Goal: Find specific page/section: Find specific page/section

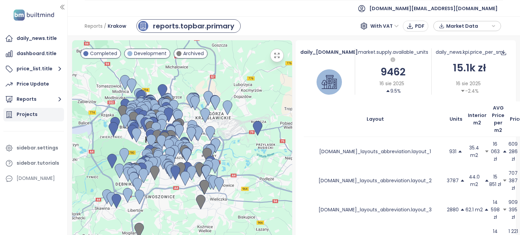
click at [27, 118] on div "Projects" at bounding box center [27, 114] width 21 height 8
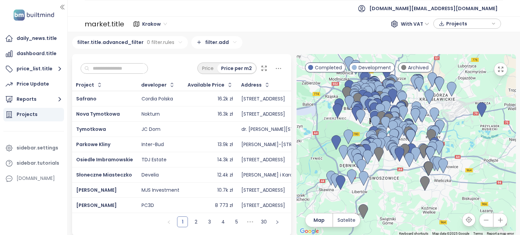
click at [118, 71] on input "text" at bounding box center [116, 69] width 55 height 10
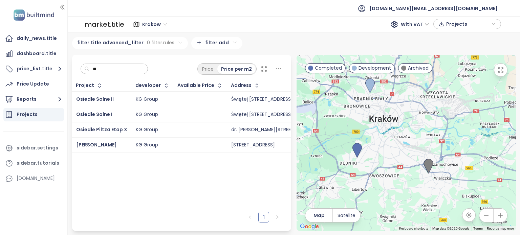
type input "**"
click at [167, 102] on td "KG Group" at bounding box center [153, 100] width 42 height 16
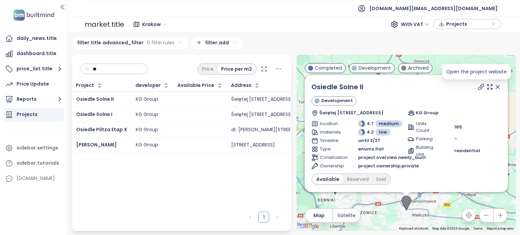
click at [478, 87] on icon at bounding box center [480, 86] width 5 height 5
click at [190, 115] on div at bounding box center [200, 115] width 45 height 8
click at [478, 90] on icon at bounding box center [480, 86] width 5 height 5
click at [184, 134] on td at bounding box center [200, 129] width 53 height 15
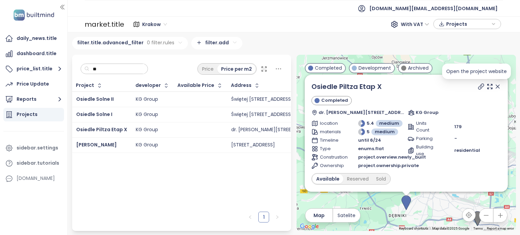
click at [478, 86] on icon at bounding box center [481, 86] width 7 height 7
click at [186, 144] on div at bounding box center [200, 145] width 45 height 8
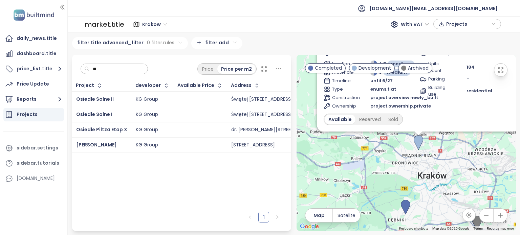
click at [165, 148] on td "KG Group" at bounding box center [153, 144] width 42 height 15
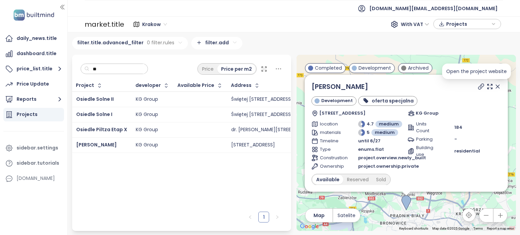
click at [478, 88] on icon at bounding box center [481, 86] width 7 height 7
click at [487, 88] on icon at bounding box center [489, 86] width 5 height 5
click at [183, 129] on div at bounding box center [200, 130] width 45 height 8
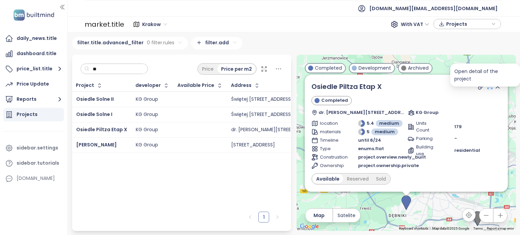
click at [486, 88] on icon at bounding box center [489, 86] width 7 height 7
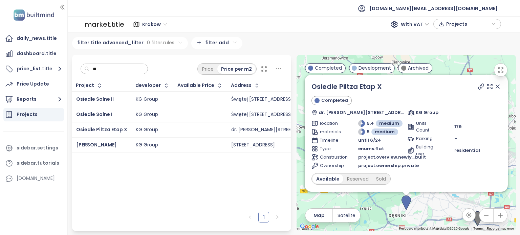
click at [194, 112] on div at bounding box center [200, 115] width 45 height 8
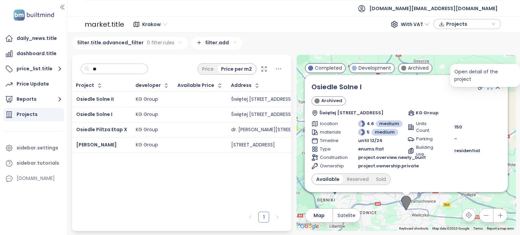
click at [487, 86] on icon at bounding box center [489, 87] width 7 height 7
click at [188, 97] on div at bounding box center [200, 99] width 45 height 8
click at [487, 89] on icon at bounding box center [489, 87] width 5 height 5
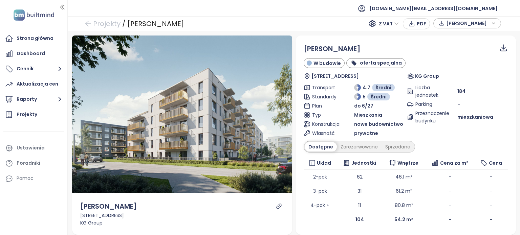
scroll to position [80, 0]
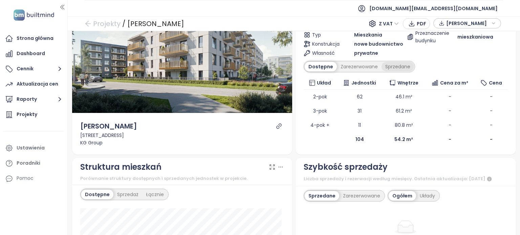
click at [397, 65] on div "Sprzedane" at bounding box center [397, 66] width 32 height 9
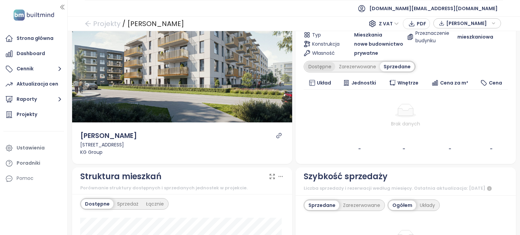
click at [317, 66] on div "Dostępne" at bounding box center [320, 66] width 30 height 9
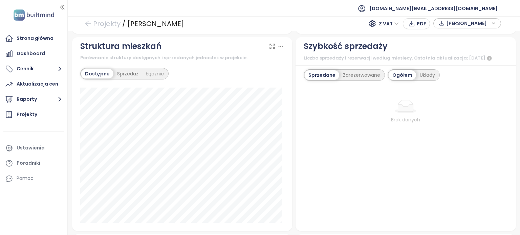
scroll to position [219, 0]
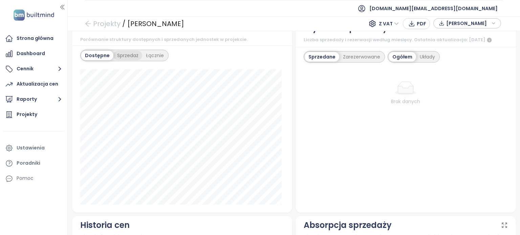
click at [116, 58] on div "Sprzedaż" at bounding box center [127, 55] width 29 height 9
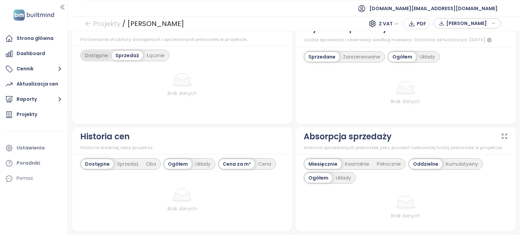
click at [93, 58] on div "Dostępne" at bounding box center [96, 55] width 30 height 9
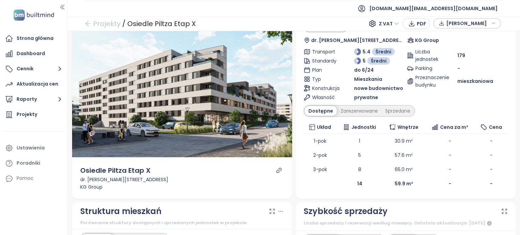
scroll to position [37, 0]
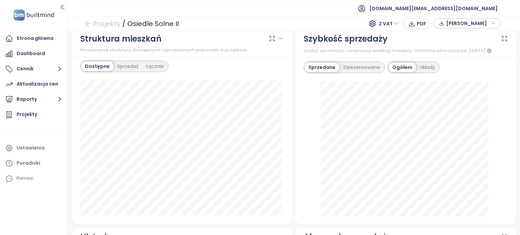
scroll to position [200, 0]
